Goal: Task Accomplishment & Management: Complete application form

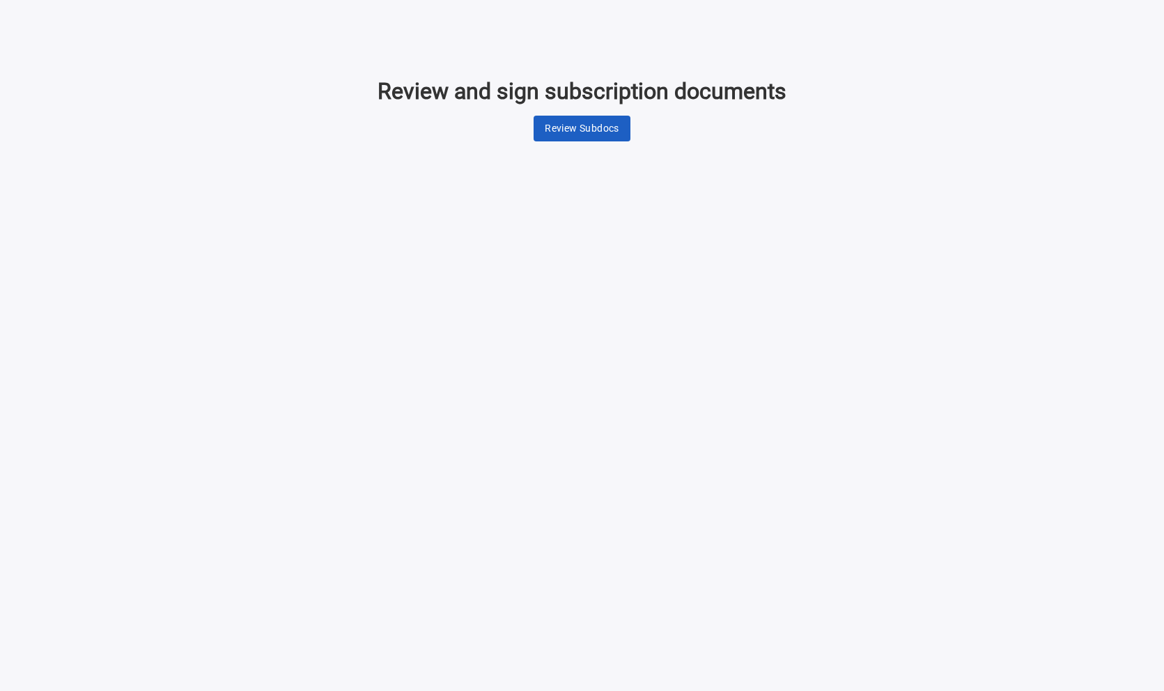
click at [620, 141] on body "Review and sign subscription documents Review Subdocs" at bounding box center [582, 356] width 1164 height 691
click at [611, 136] on button "Review Subdocs" at bounding box center [581, 129] width 97 height 26
click at [574, 135] on span "Review Subdocs" at bounding box center [582, 128] width 75 height 17
click at [613, 136] on span "Review Subdocs" at bounding box center [582, 128] width 75 height 17
